Goal: Task Accomplishment & Management: Use online tool/utility

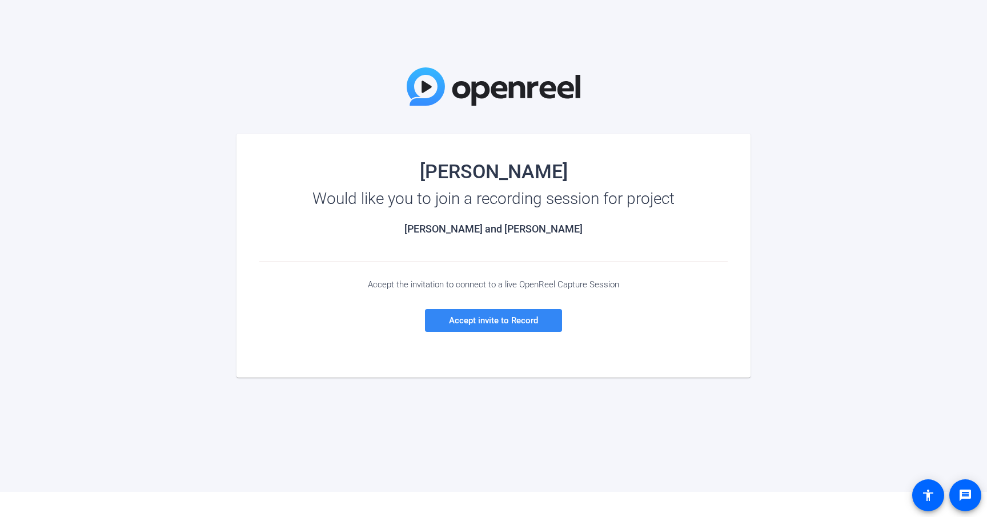
click at [500, 320] on span "Accept invite to Record" at bounding box center [493, 320] width 89 height 10
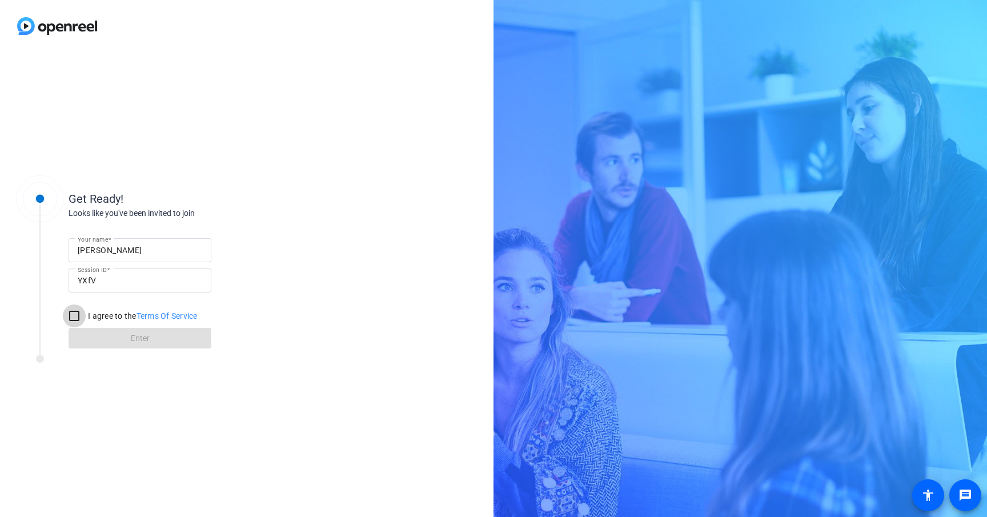
click at [73, 316] on input "I agree to the Terms Of Service" at bounding box center [74, 315] width 23 height 23
checkbox input "true"
click at [115, 340] on span at bounding box center [140, 337] width 143 height 27
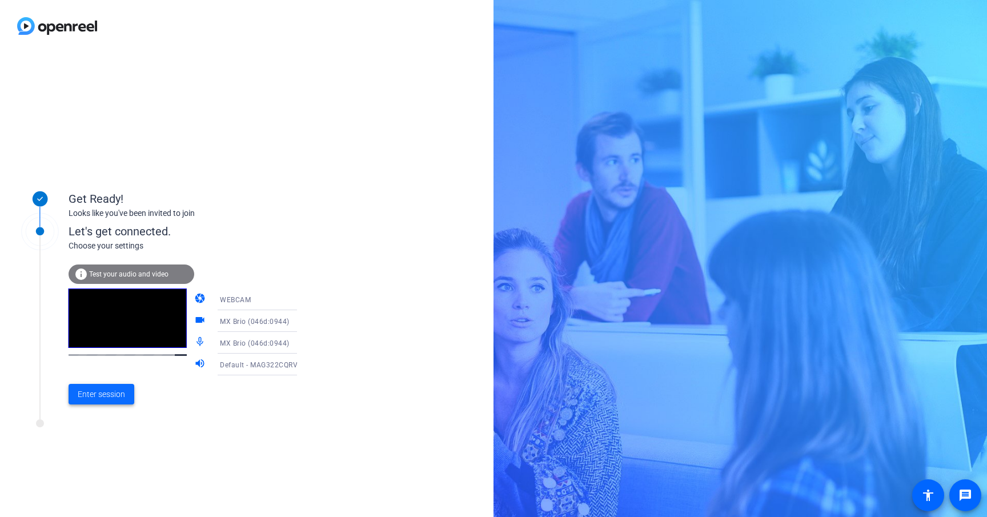
click at [93, 396] on span "Enter session" at bounding box center [101, 394] width 47 height 12
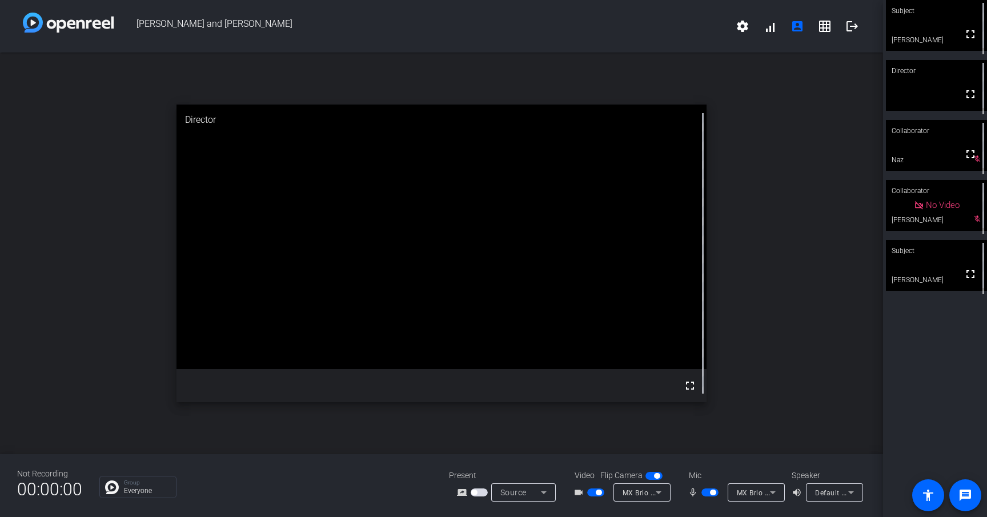
click at [710, 493] on span "button" at bounding box center [713, 492] width 6 height 6
click at [709, 493] on span "button" at bounding box center [709, 492] width 17 height 8
click at [718, 481] on div "Mic" at bounding box center [734, 475] width 114 height 12
